Goal: Task Accomplishment & Management: Manage account settings

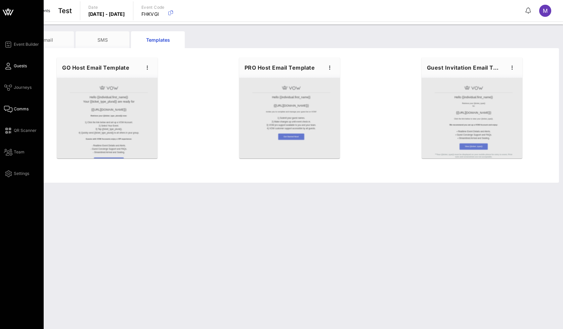
click at [8, 65] on icon at bounding box center [8, 65] width 8 height 1
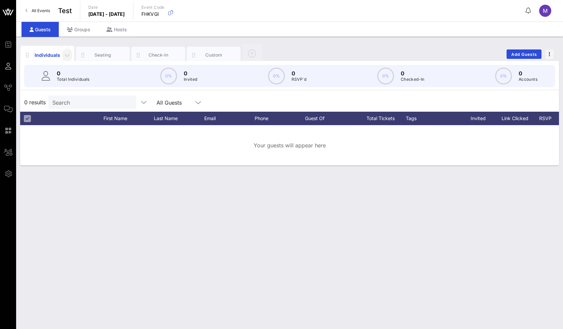
click at [65, 54] on icon "button" at bounding box center [67, 55] width 8 height 8
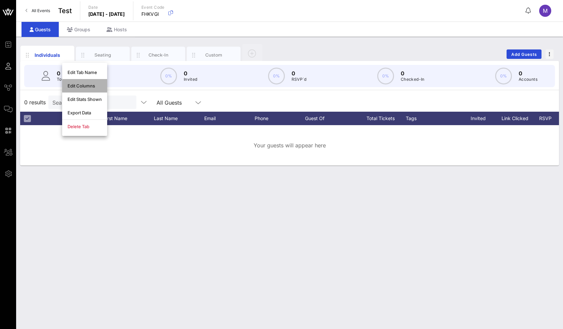
click at [90, 86] on div "Edit Columns" at bounding box center [85, 85] width 34 height 5
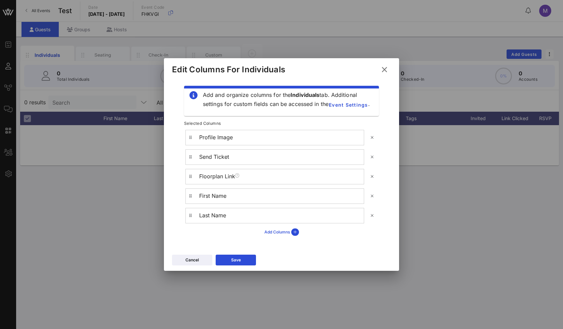
click at [297, 233] on icon at bounding box center [295, 231] width 8 height 7
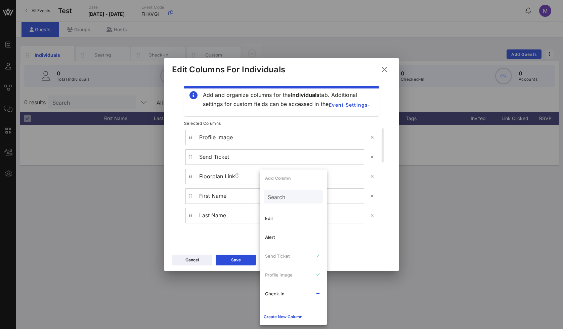
click at [289, 198] on input "Search" at bounding box center [293, 196] width 50 height 9
type input "ac"
click at [350, 248] on div "Add and organize columns for the Individuals tab. Additional settings for custo…" at bounding box center [281, 165] width 235 height 172
